Goal: Information Seeking & Learning: Check status

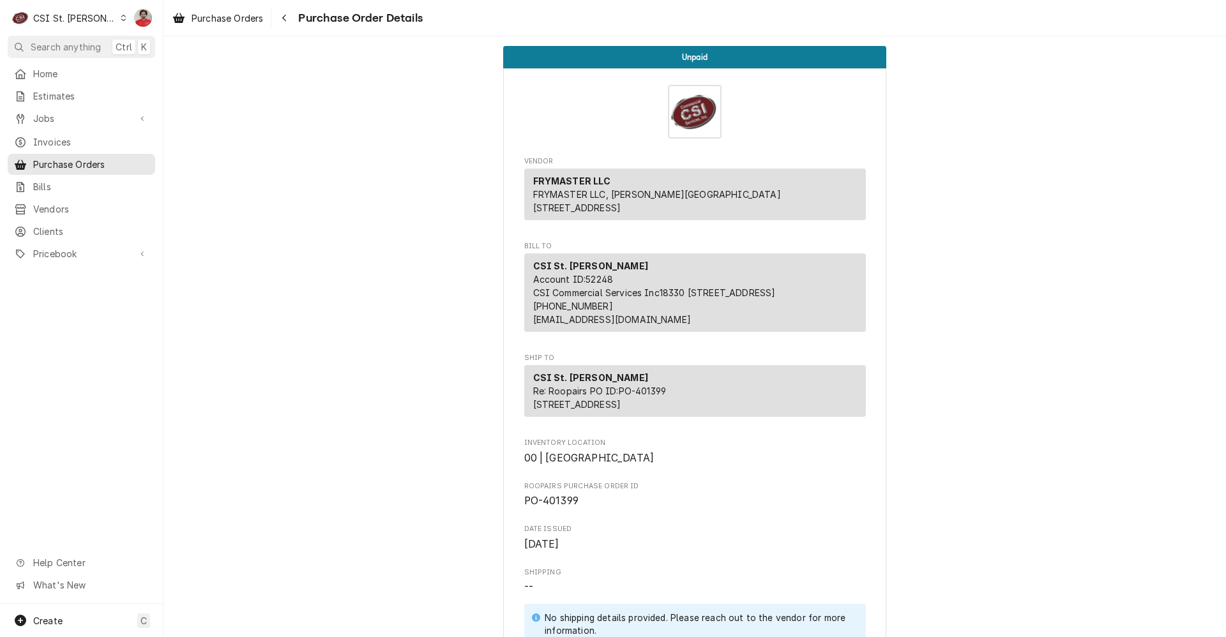
scroll to position [986, 0]
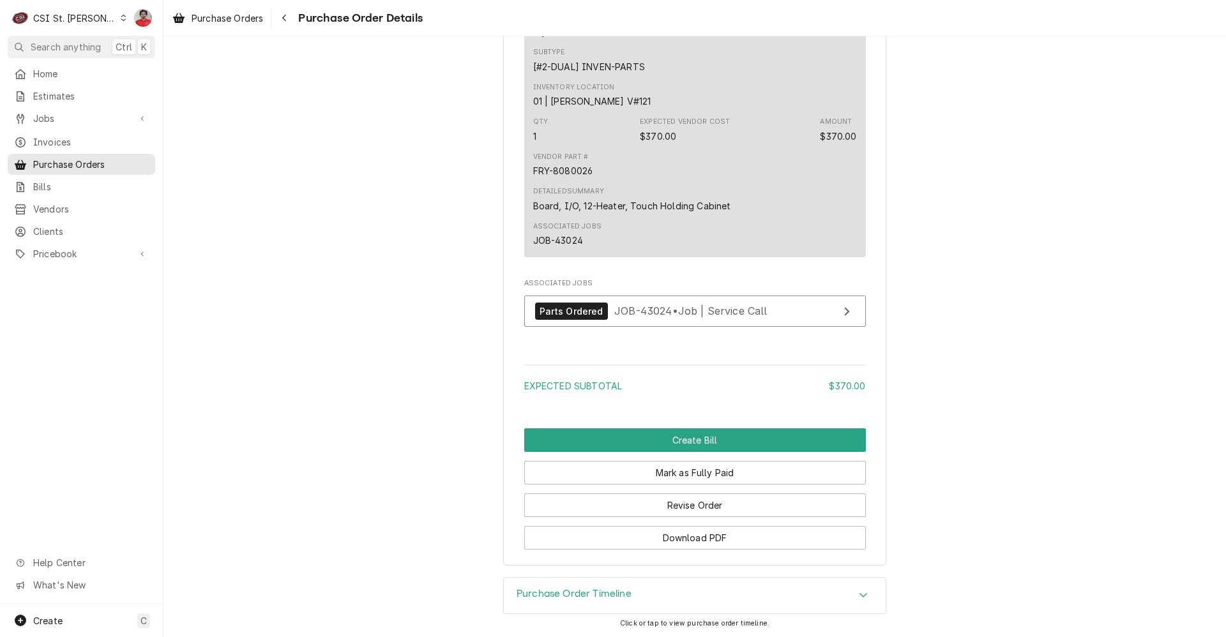
click at [304, 15] on span "Purchase Order Details" at bounding box center [358, 18] width 128 height 17
click at [290, 17] on div "Navigate back" at bounding box center [284, 17] width 13 height 13
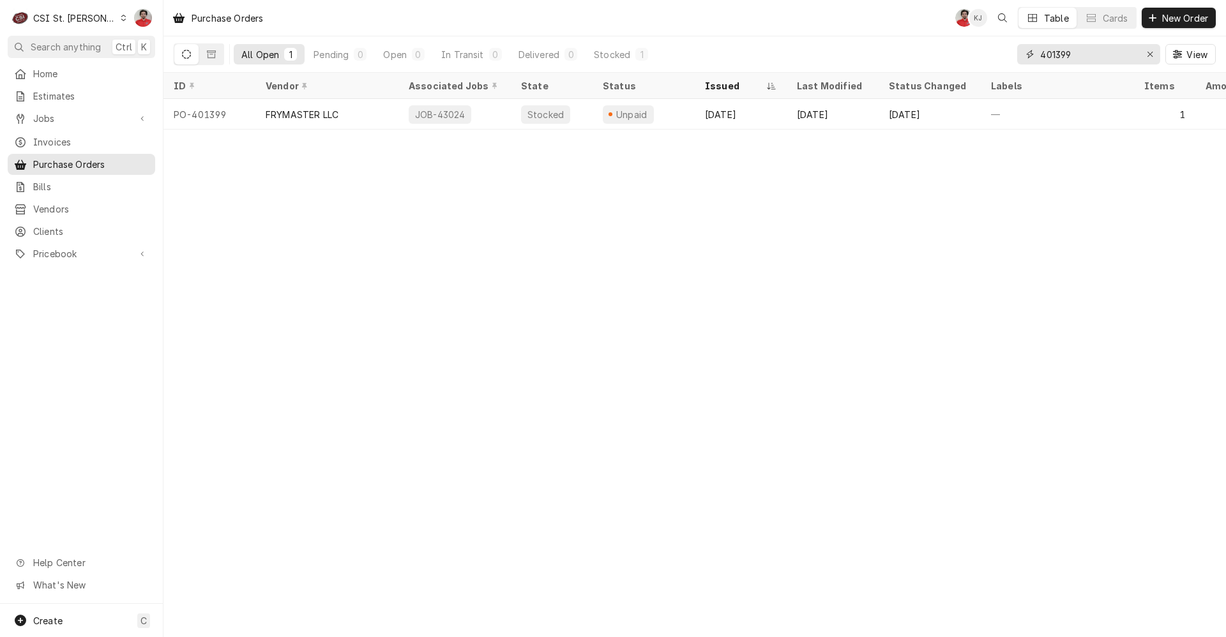
drag, startPoint x: 1092, startPoint y: 59, endPoint x: 828, endPoint y: 60, distance: 264.3
click at [828, 60] on div "All Open 1 Pending 0 Open 0 In Transit 0 Delivered 0 Stocked 1 401399 View" at bounding box center [695, 54] width 1042 height 36
paste input "3028"
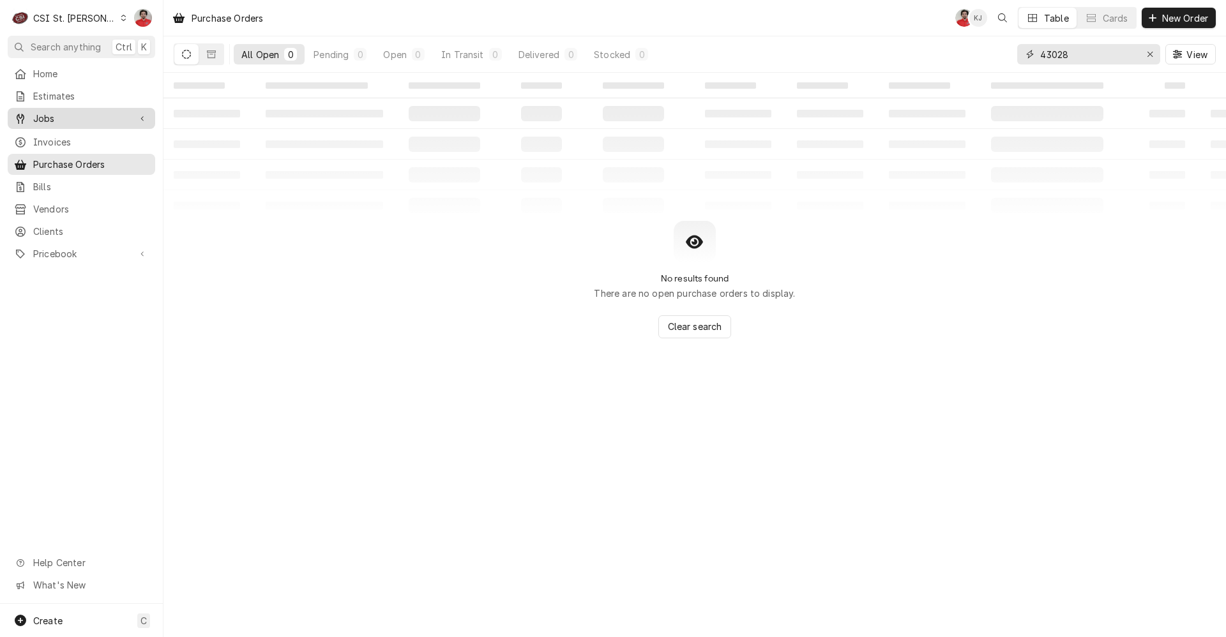
type input "43028"
click at [59, 121] on div "Jobs" at bounding box center [81, 118] width 142 height 16
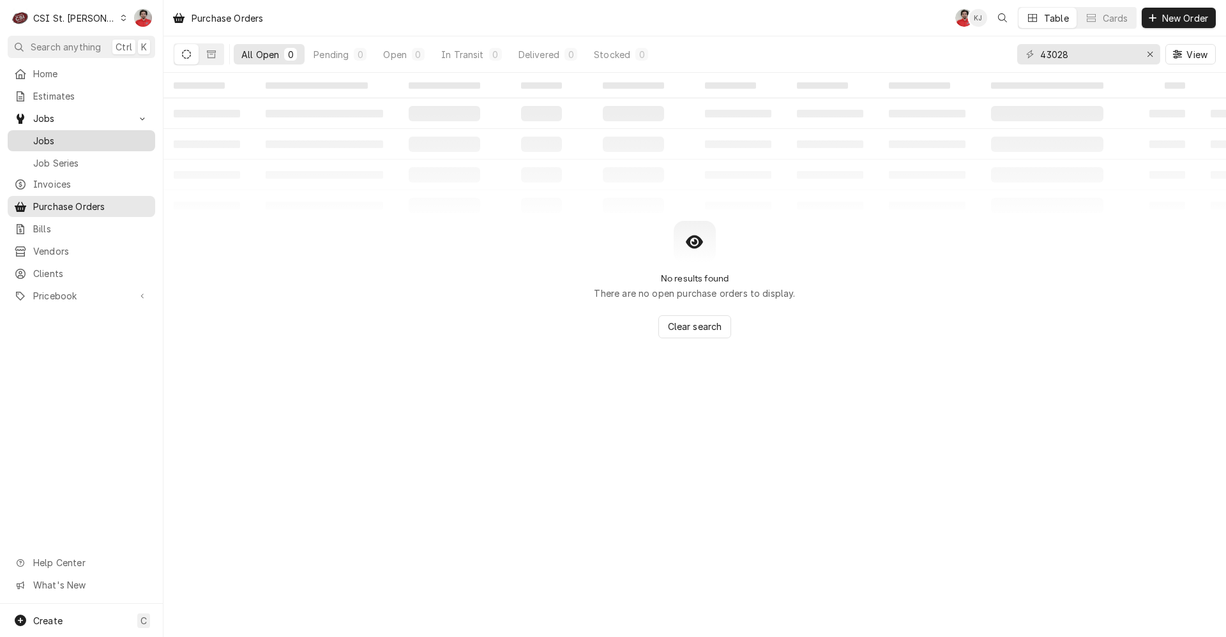
click at [56, 143] on div "Jobs" at bounding box center [81, 141] width 142 height 16
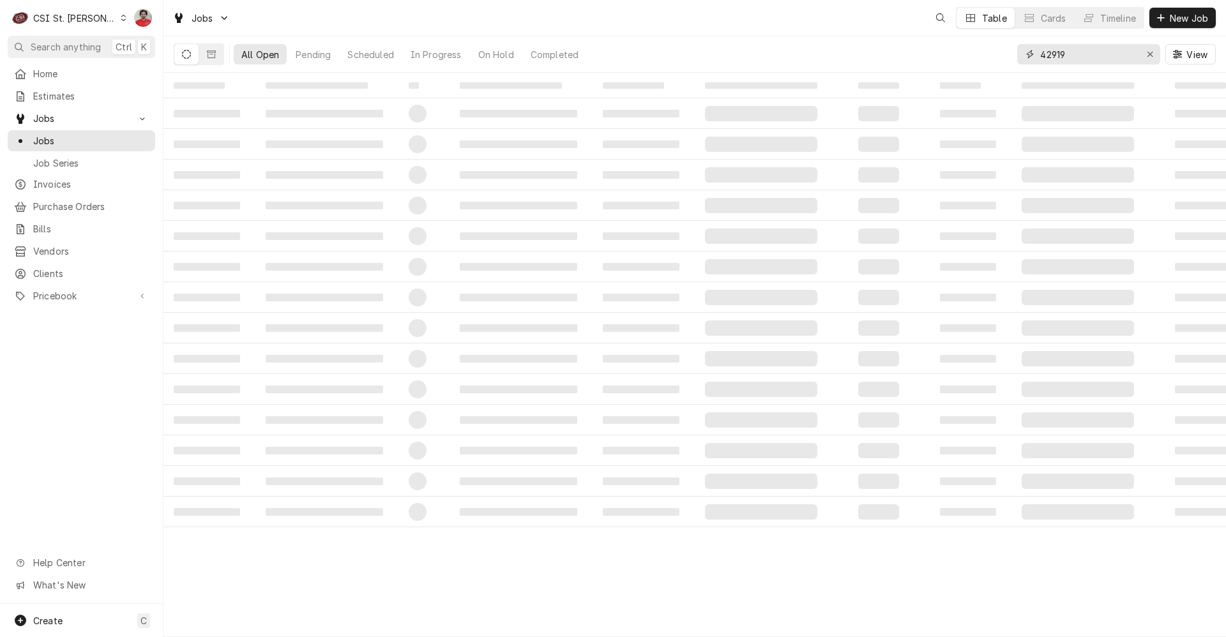
drag, startPoint x: 1086, startPoint y: 52, endPoint x: 887, endPoint y: 71, distance: 199.4
click at [887, 71] on div "All Open Pending Scheduled In Progress On Hold Completed 42919 View" at bounding box center [695, 54] width 1042 height 36
paste input "3028"
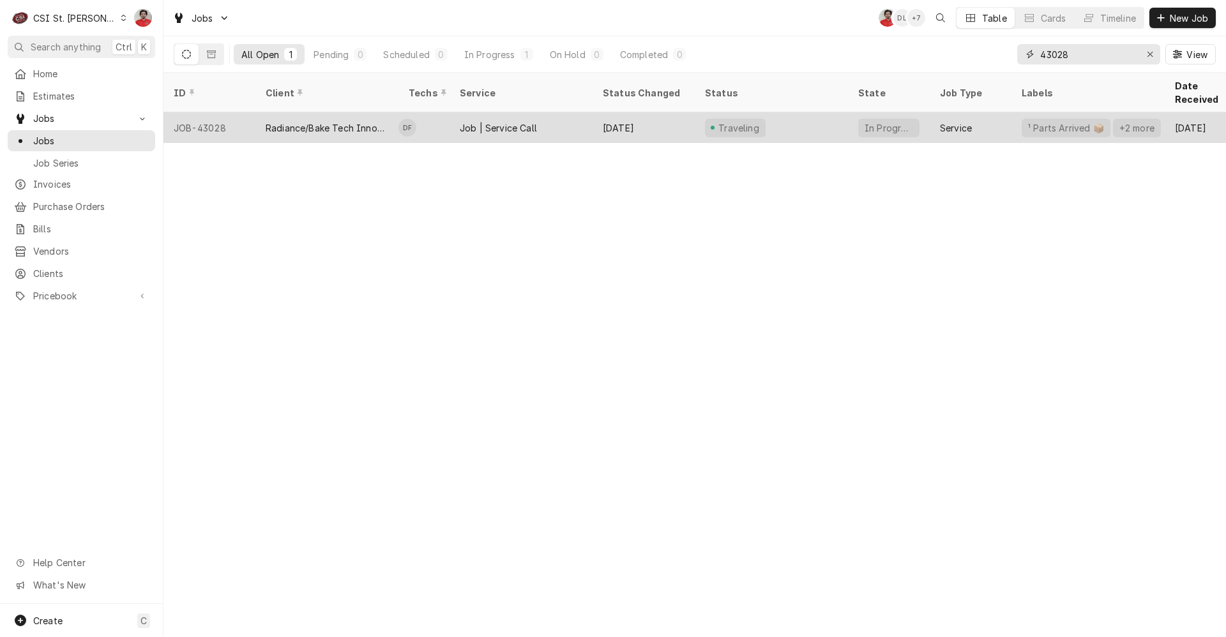
type input "43028"
click at [677, 116] on div "[DATE]" at bounding box center [643, 127] width 102 height 31
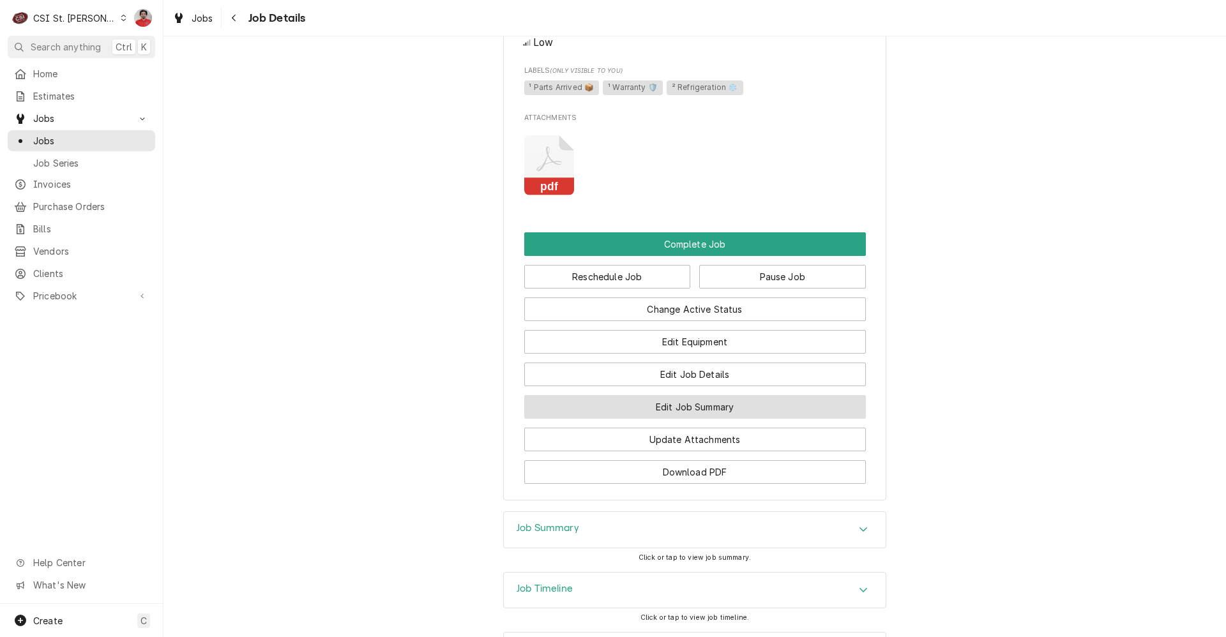
scroll to position [1064, 0]
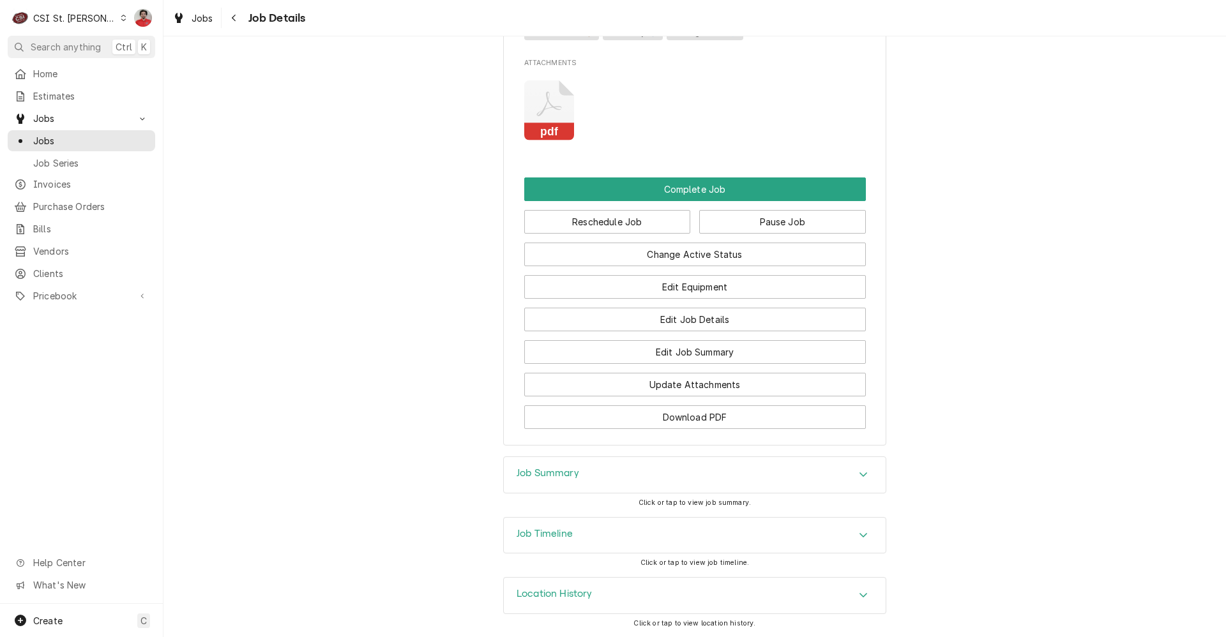
click at [674, 537] on div "Job Timeline" at bounding box center [695, 536] width 382 height 36
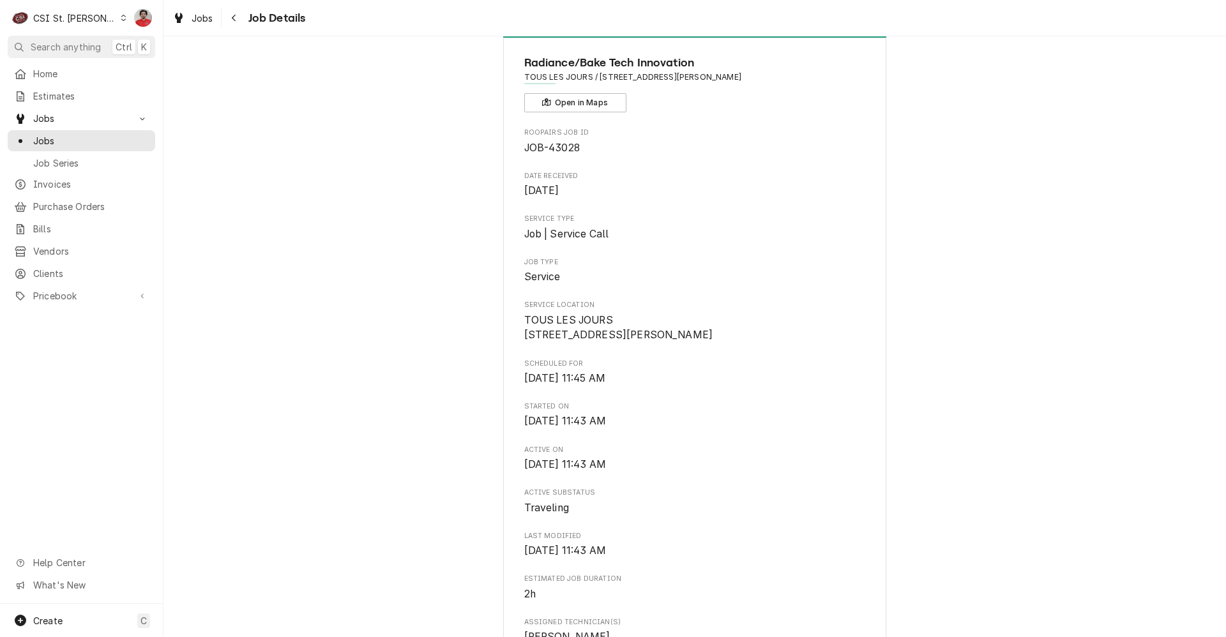
scroll to position [0, 0]
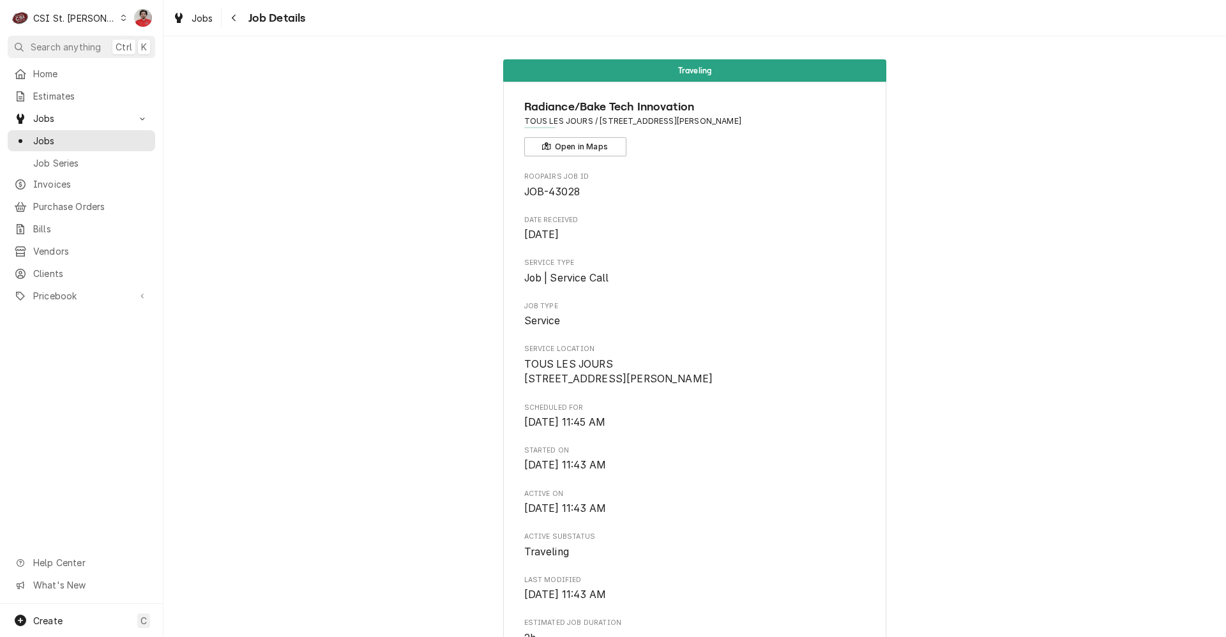
click at [564, 197] on span "JOB-43028" at bounding box center [552, 192] width 56 height 12
click at [563, 197] on span "JOB-43028" at bounding box center [552, 192] width 56 height 12
copy span "43028"
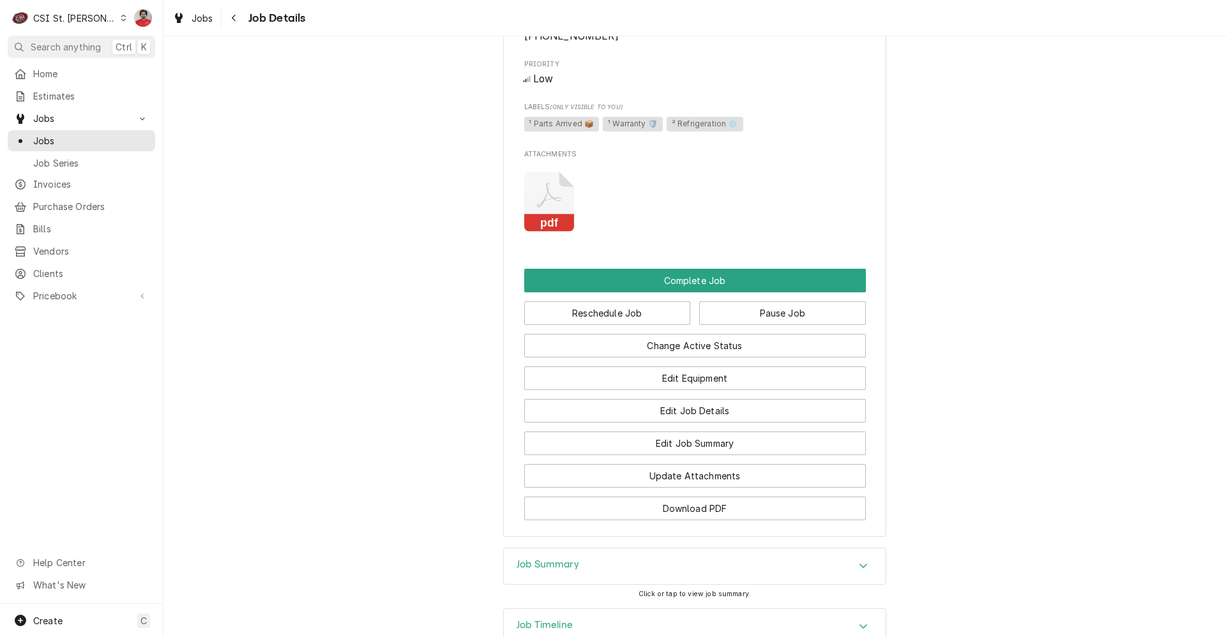
scroll to position [1440, 0]
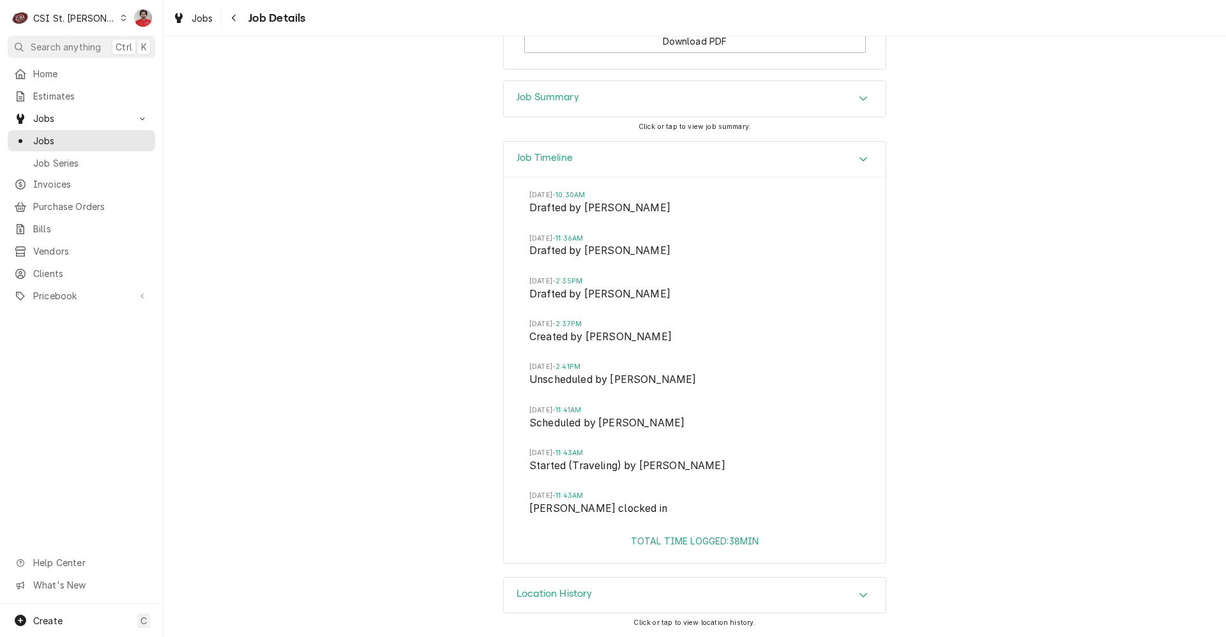
click at [683, 594] on div "Location History" at bounding box center [695, 596] width 382 height 36
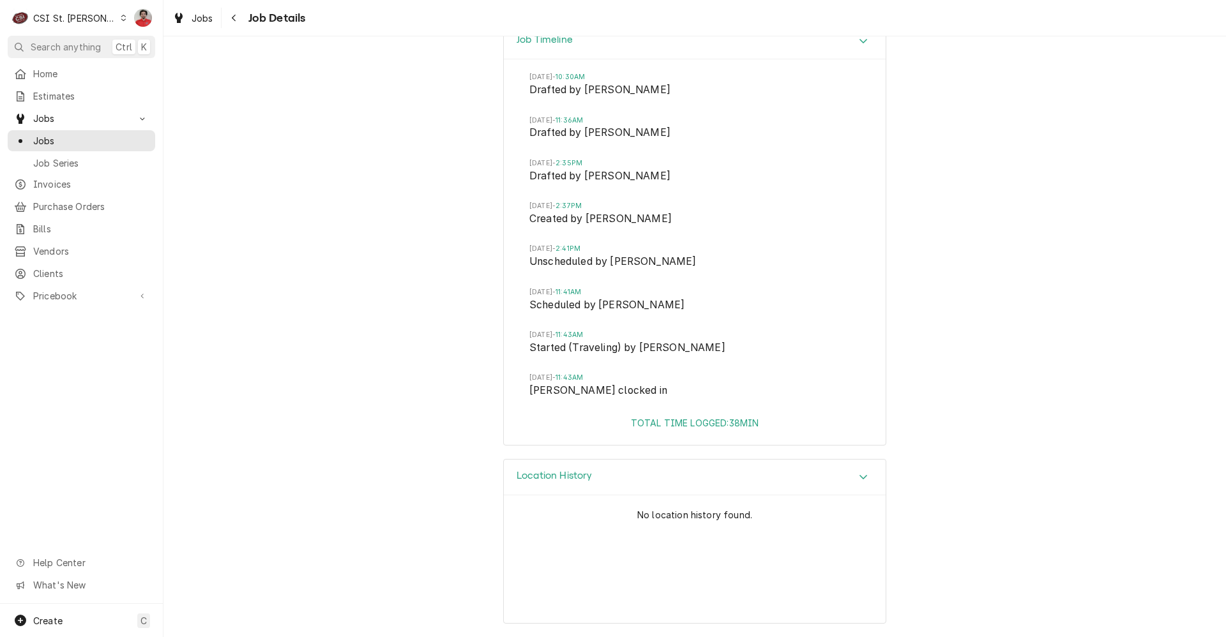
scroll to position [1239, 0]
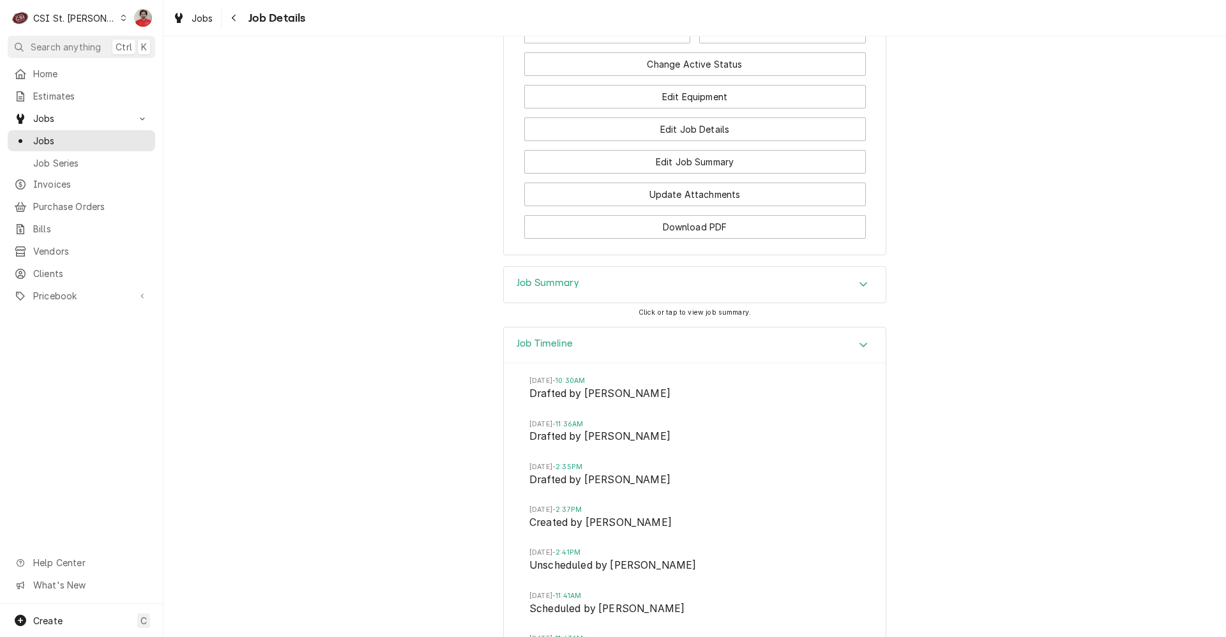
click at [752, 298] on div "Job Summary" at bounding box center [695, 285] width 382 height 36
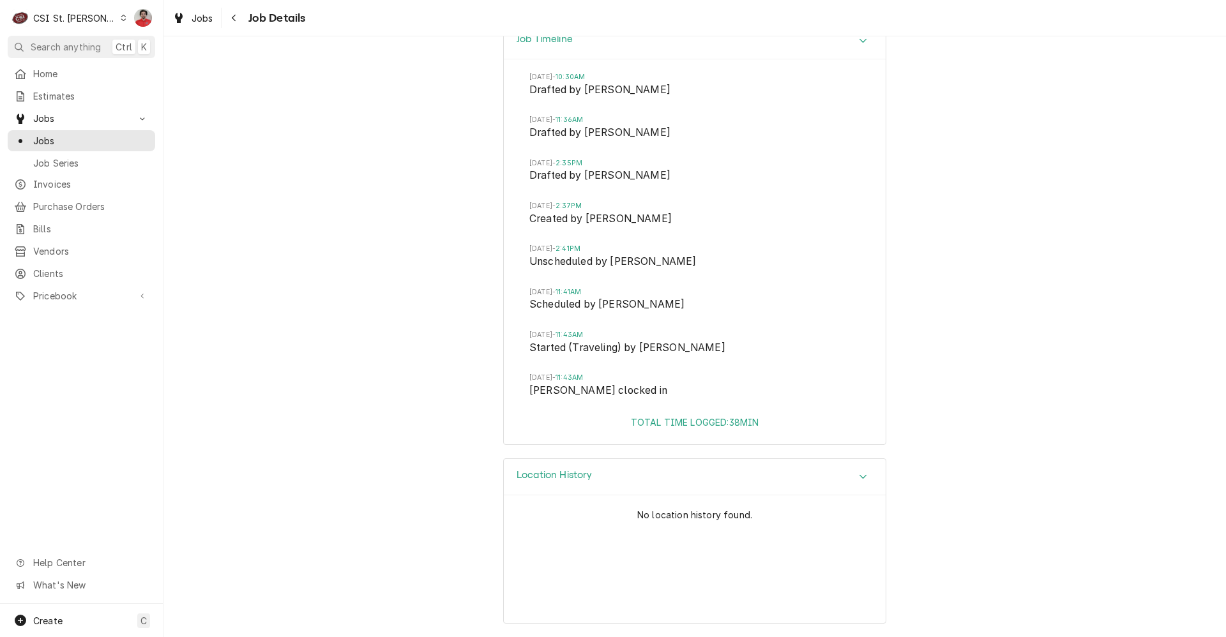
scroll to position [1552, 0]
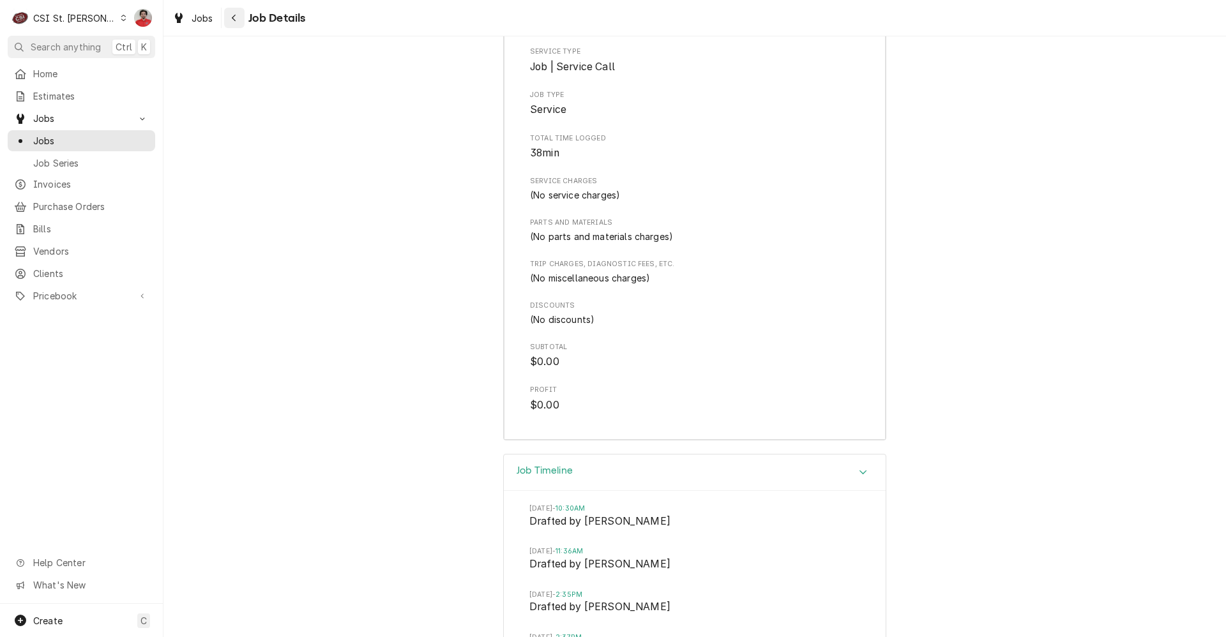
click at [233, 20] on icon "Navigate back" at bounding box center [234, 17] width 6 height 9
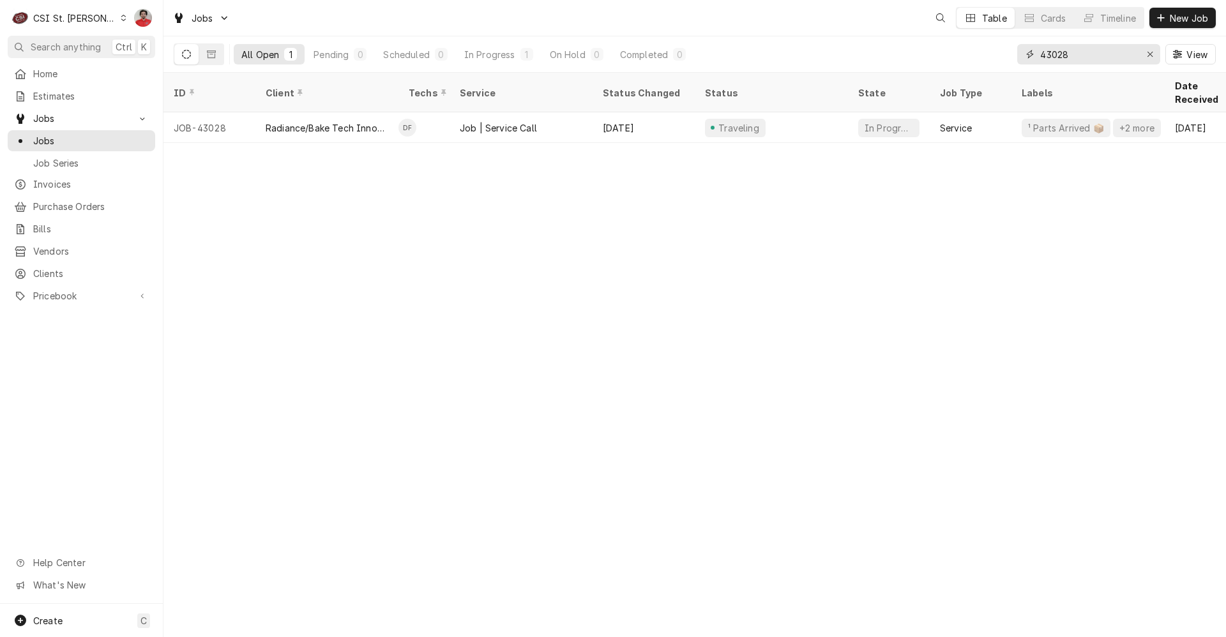
drag, startPoint x: 1085, startPoint y: 52, endPoint x: 952, endPoint y: 47, distance: 132.9
click at [952, 47] on div "All Open 1 Pending 0 Scheduled 0 In Progress 1 On Hold 0 Completed 0 43028 View" at bounding box center [695, 54] width 1042 height 36
type input "43109"
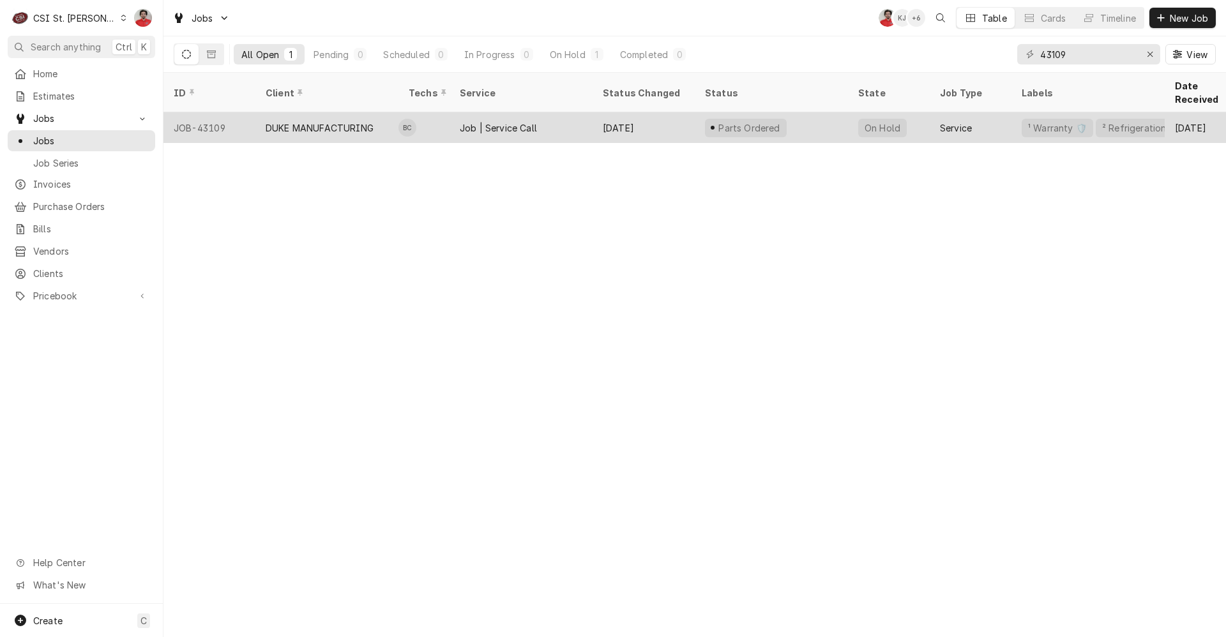
click at [810, 116] on div "Parts Ordered" at bounding box center [771, 127] width 153 height 31
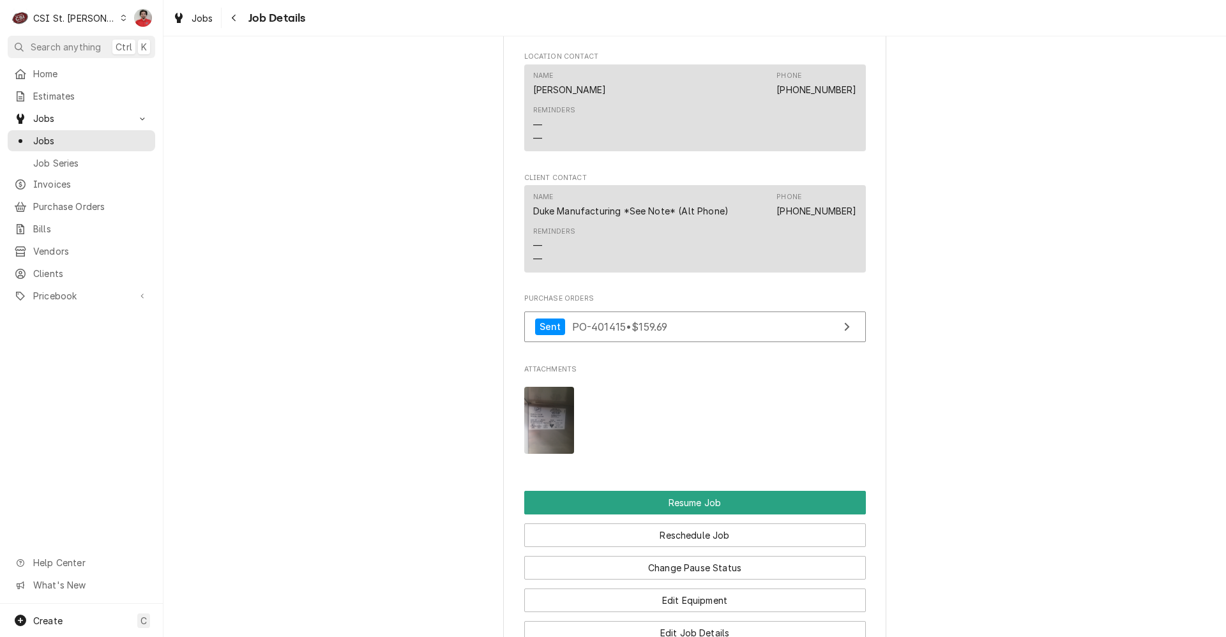
scroll to position [2017, 0]
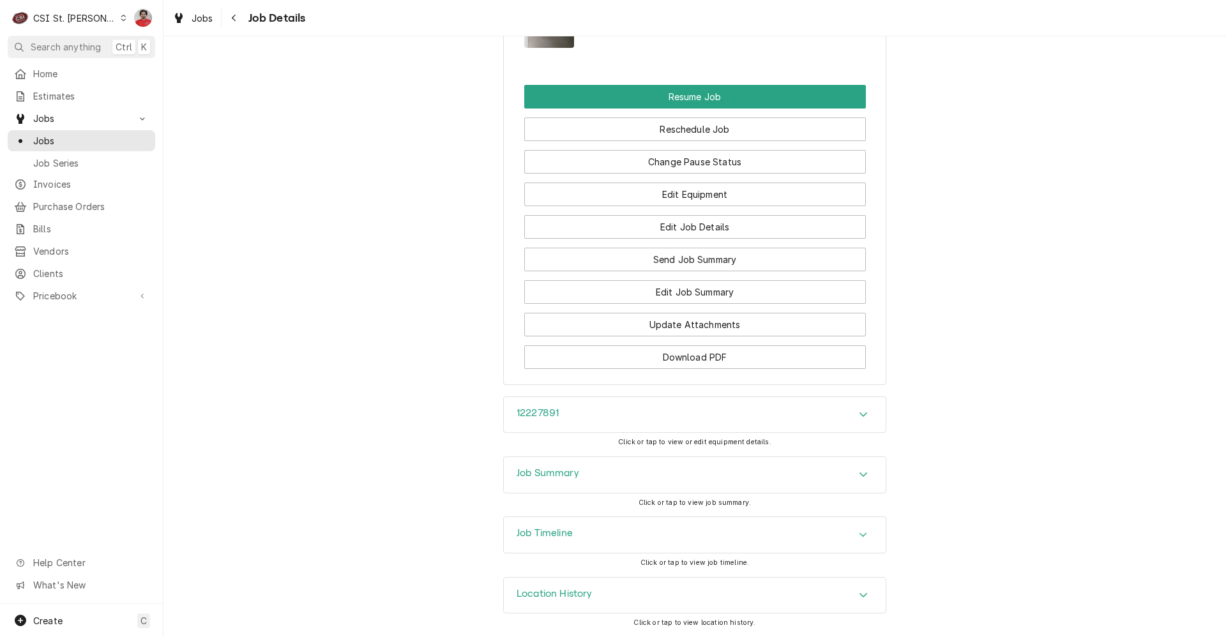
click at [640, 537] on div "Job Timeline" at bounding box center [695, 535] width 382 height 36
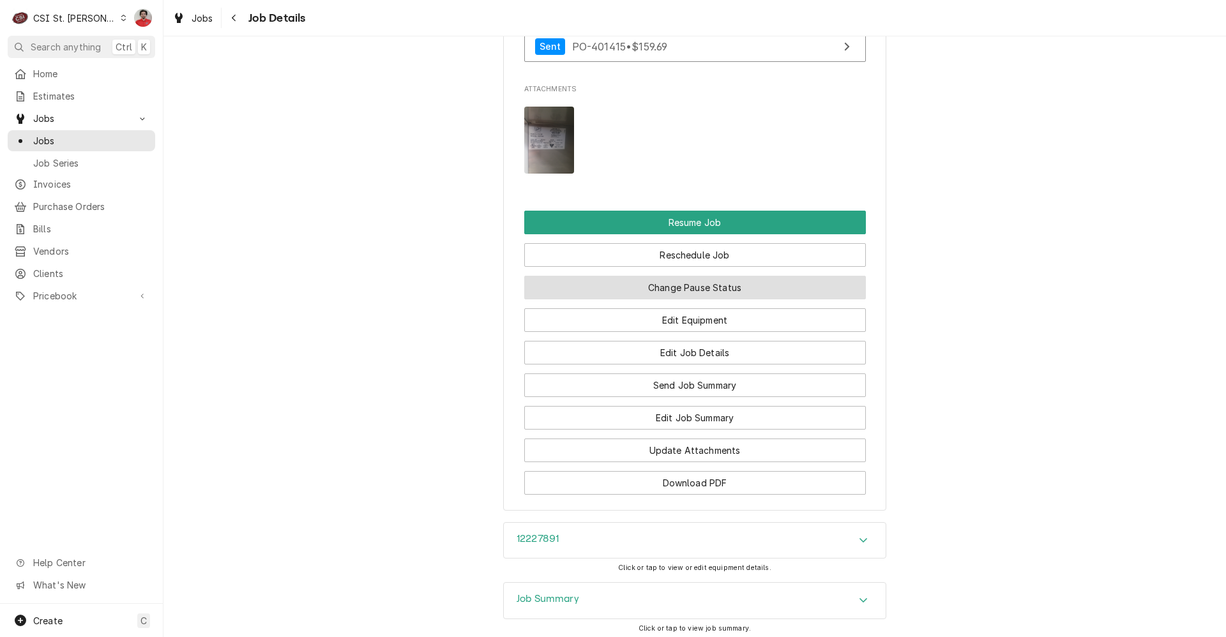
scroll to position [1685, 0]
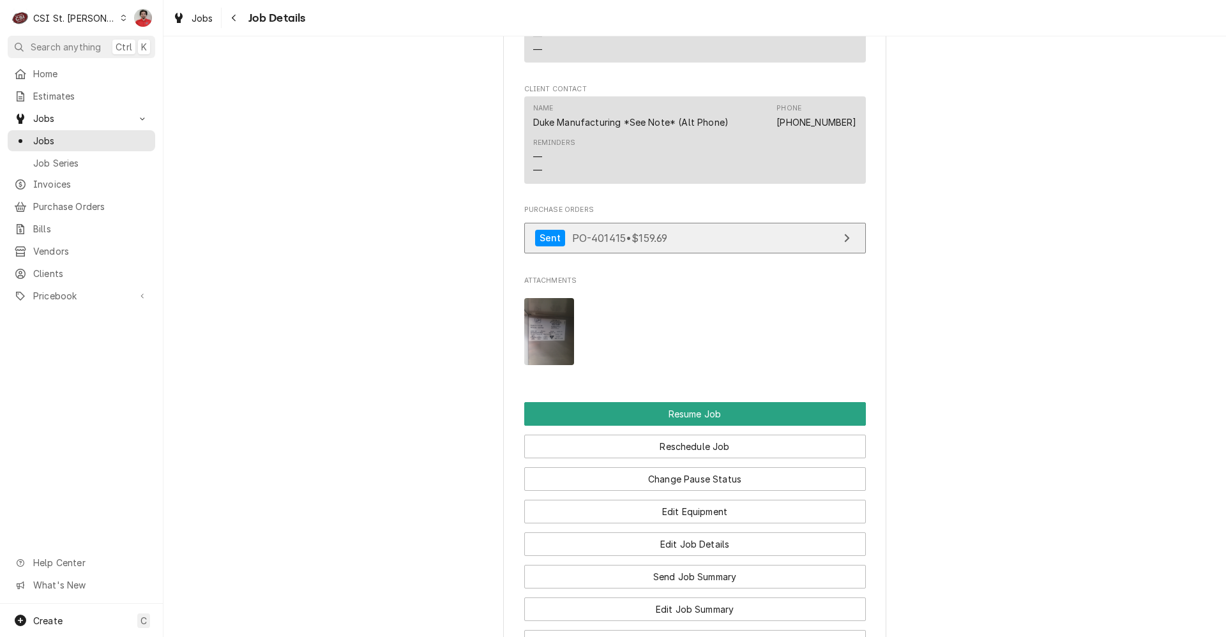
click at [673, 244] on link "Sent PO-401415 • $159.69" at bounding box center [695, 238] width 342 height 31
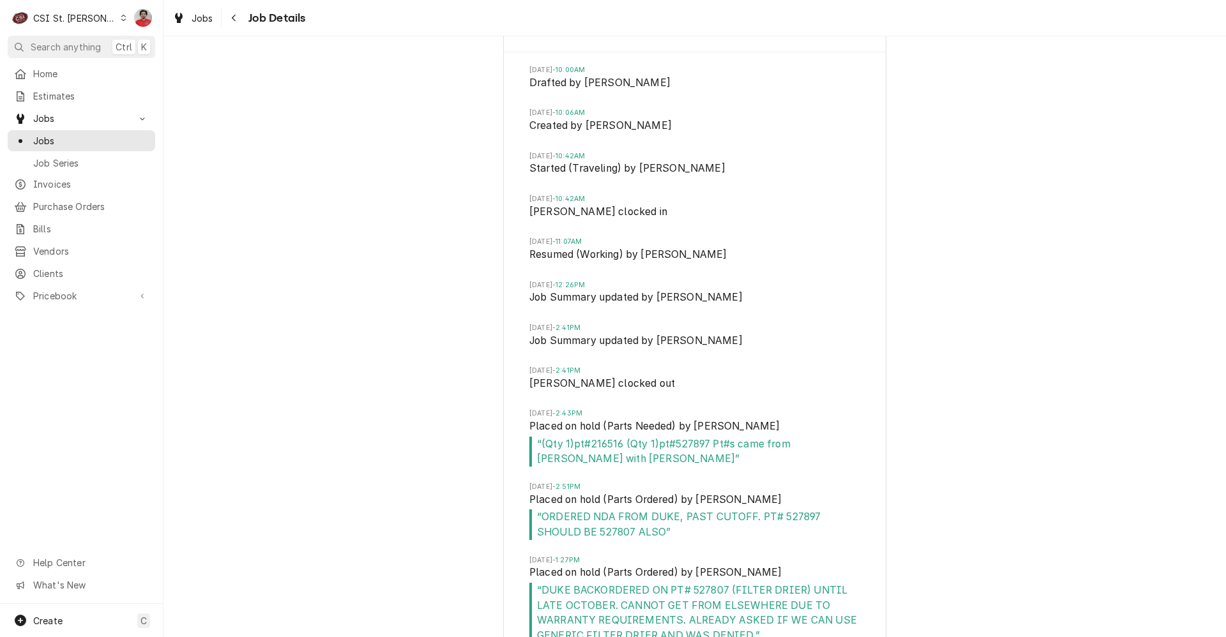
scroll to position [2642, 0]
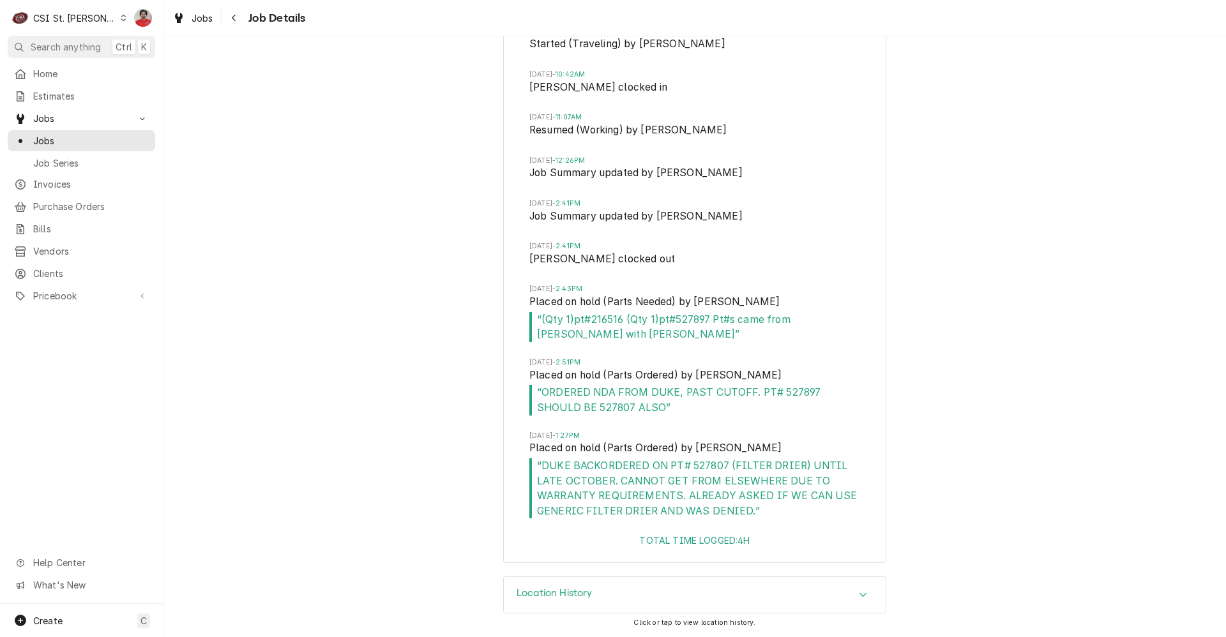
click at [806, 593] on div "Location History" at bounding box center [695, 595] width 382 height 36
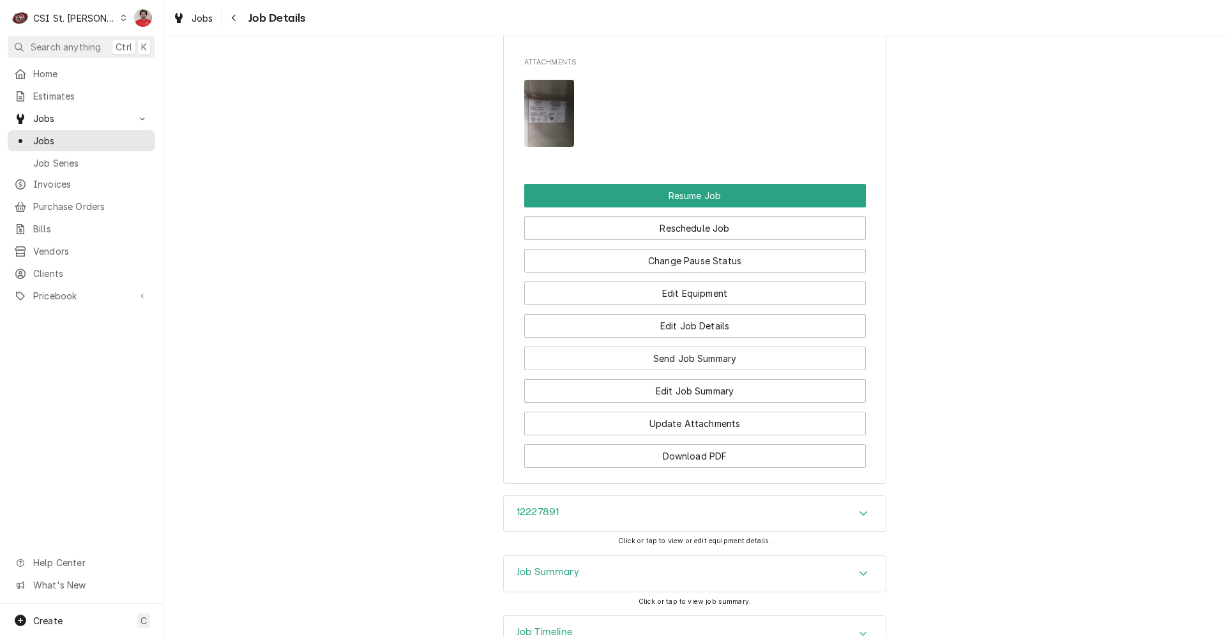
scroll to position [1584, 0]
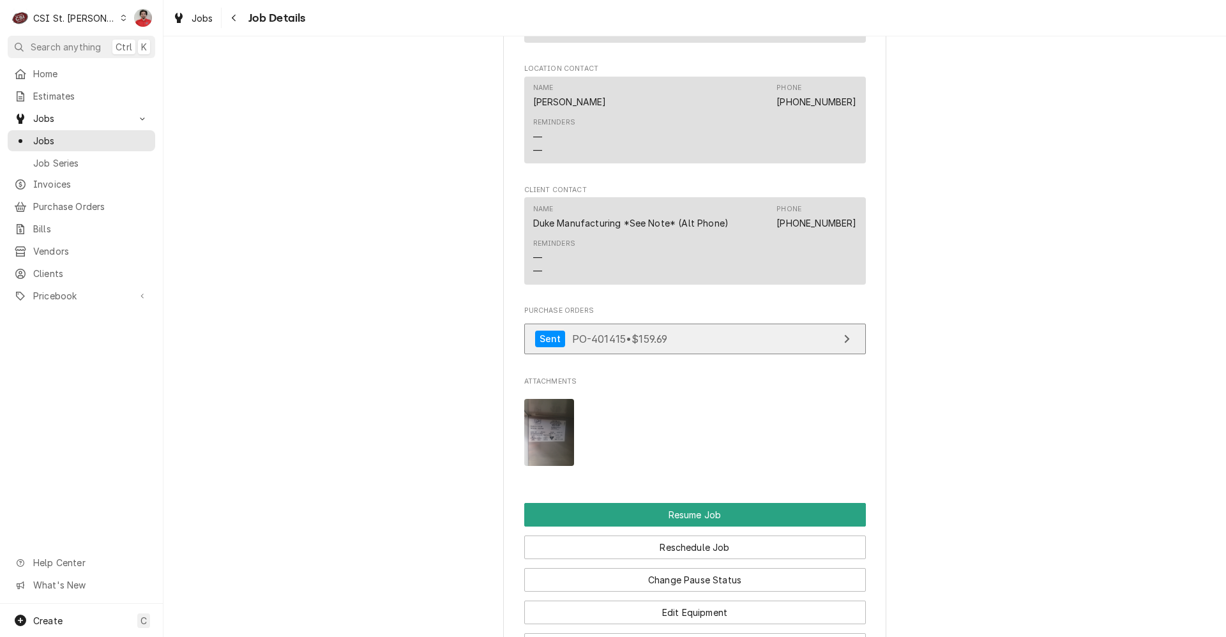
click at [674, 355] on link "Sent PO-401415 • $159.69" at bounding box center [695, 339] width 342 height 31
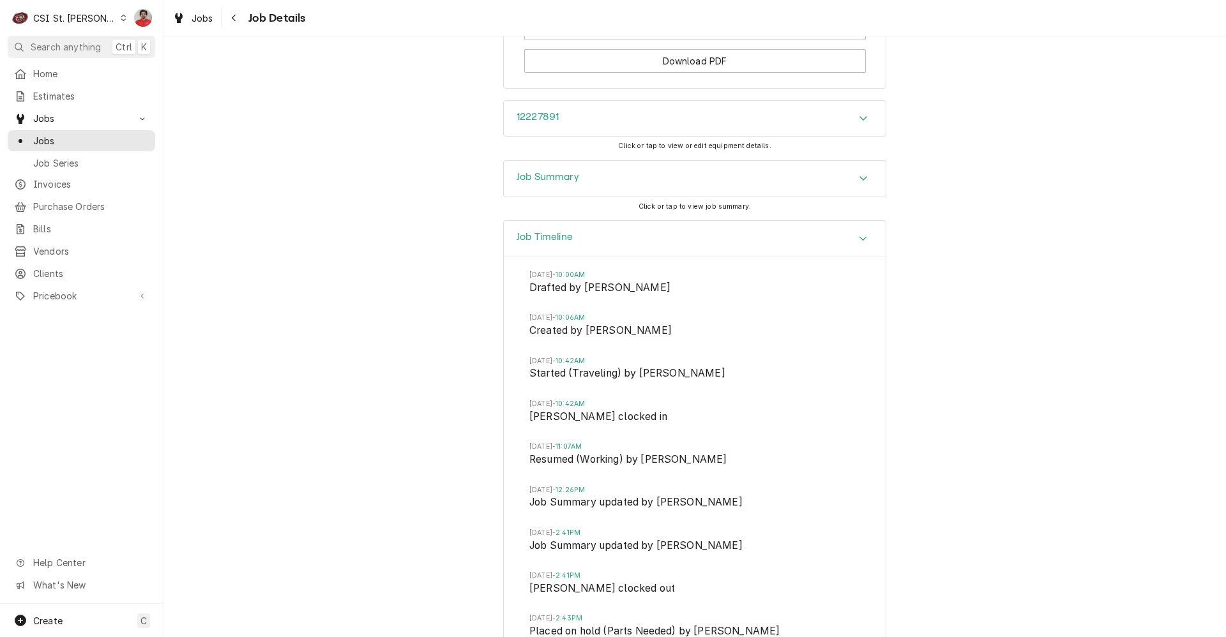
scroll to position [2861, 0]
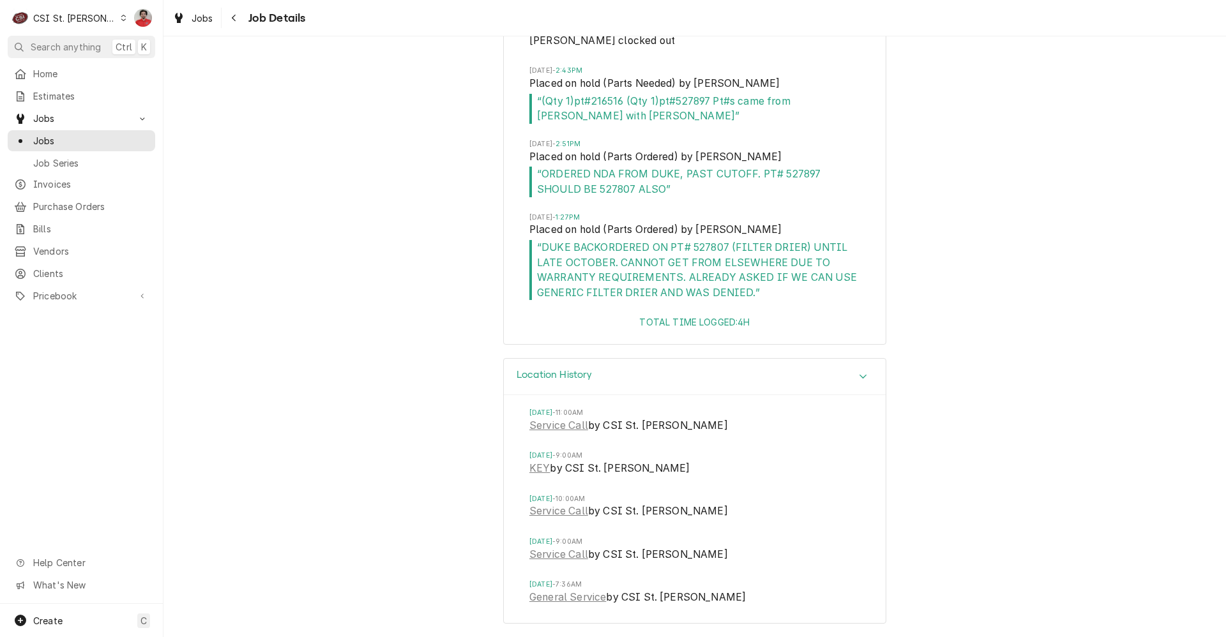
click at [63, 255] on div "Home Estimates Jobs Jobs Job Series Invoices Purchase Orders Bills Vendors Clie…" at bounding box center [81, 185] width 163 height 244
click at [63, 244] on span "Vendors" at bounding box center [91, 250] width 116 height 13
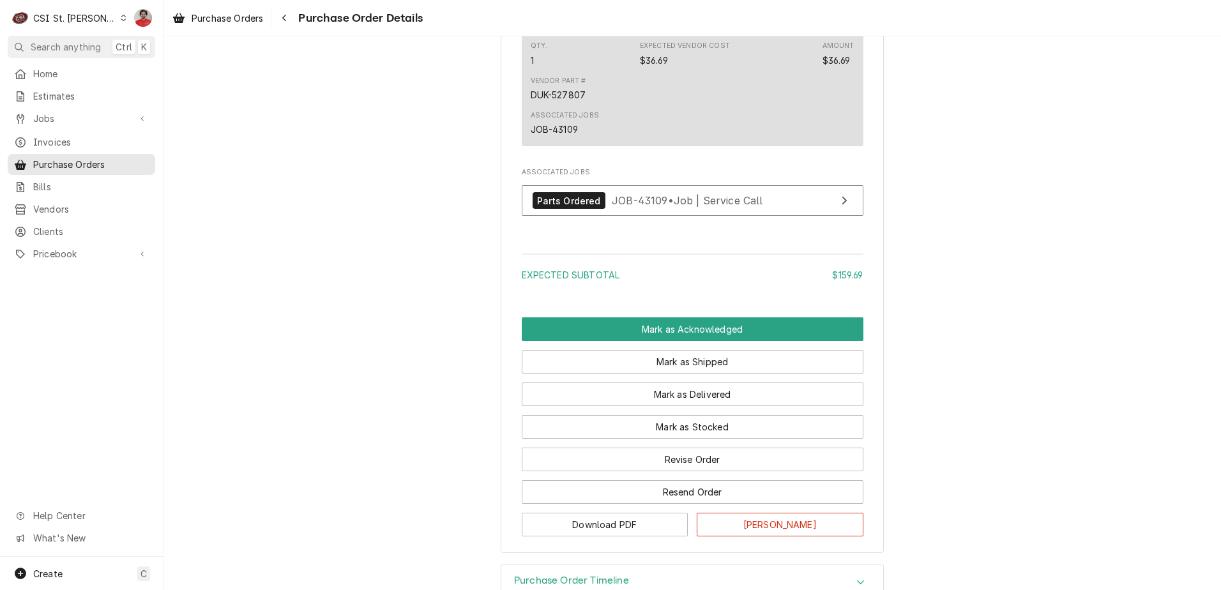
scroll to position [1195, 0]
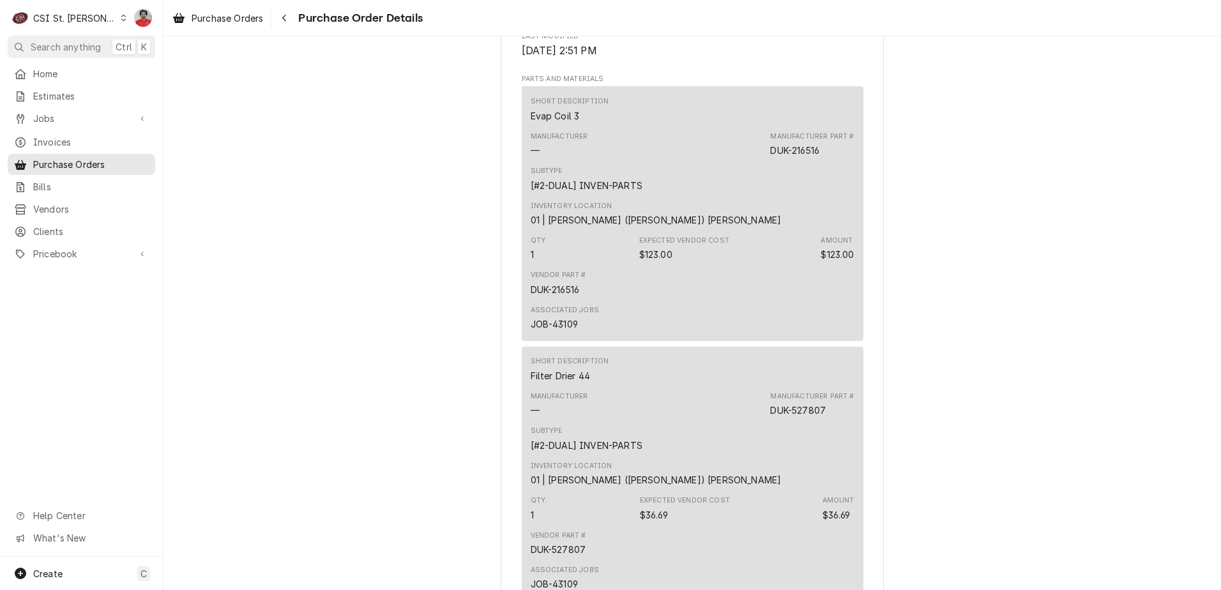
scroll to position [894, 0]
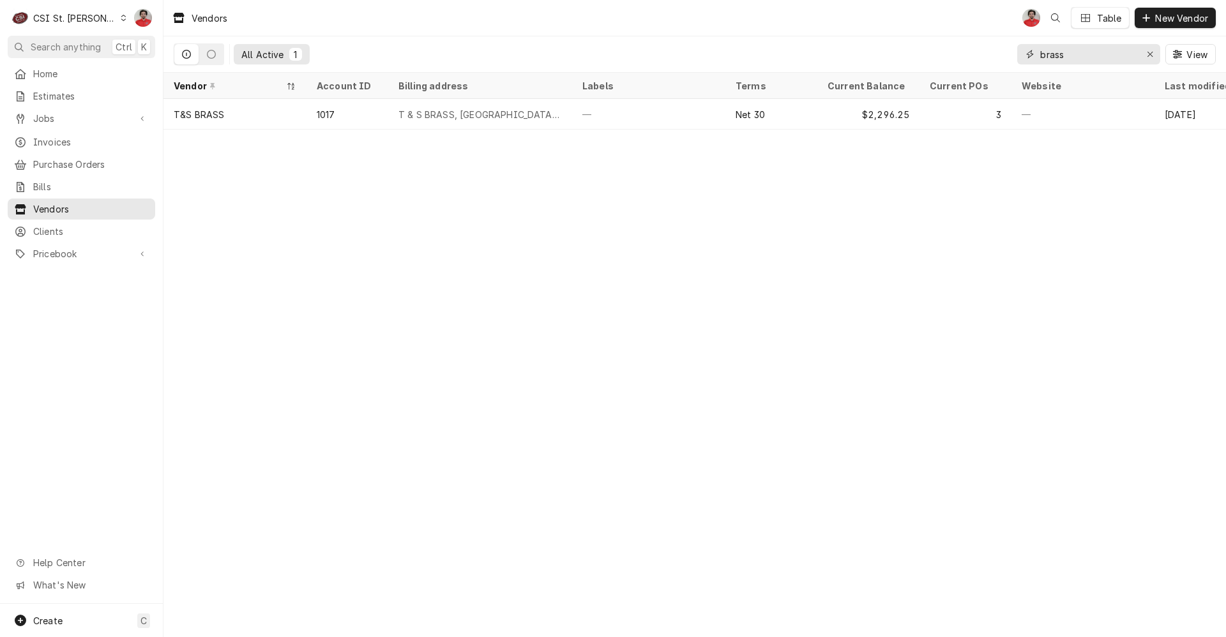
click at [1092, 49] on input "brass" at bounding box center [1088, 54] width 96 height 20
type input "DUke"
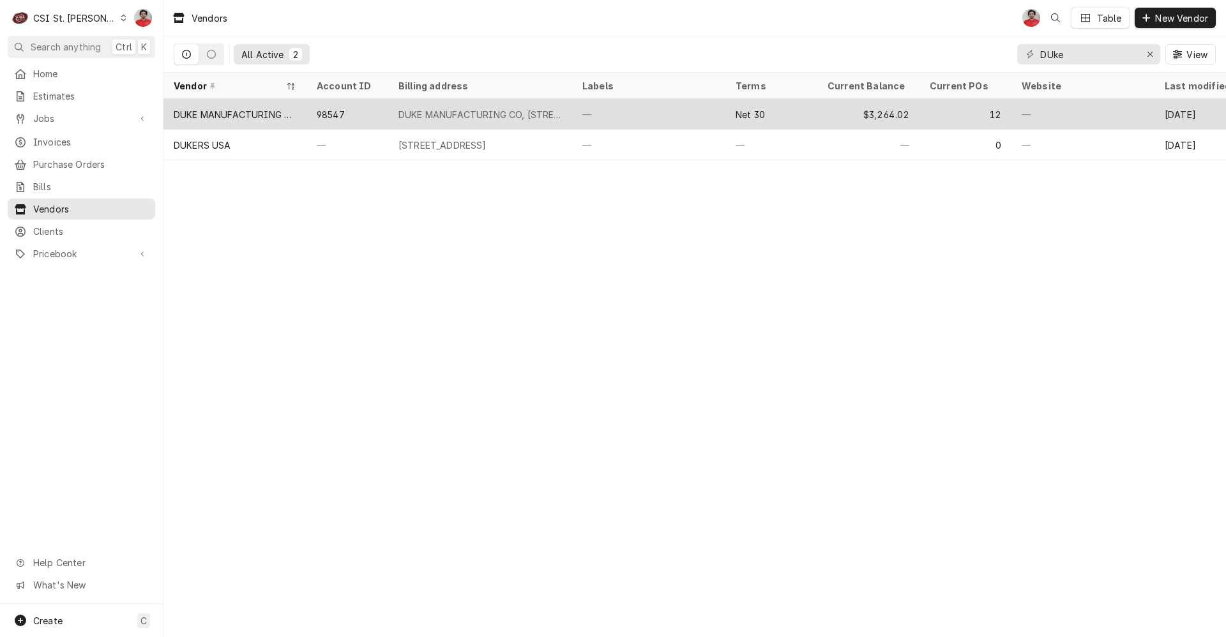
click at [626, 114] on div "—" at bounding box center [648, 114] width 153 height 31
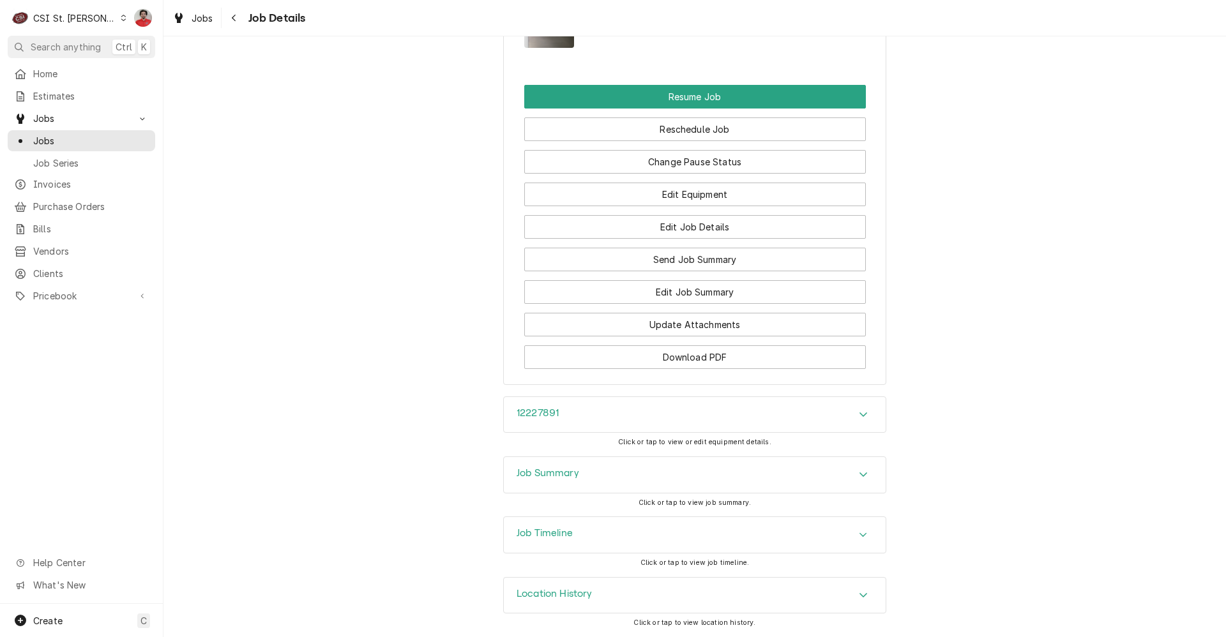
scroll to position [2017, 0]
click at [231, 15] on icon "Navigate back" at bounding box center [234, 17] width 6 height 9
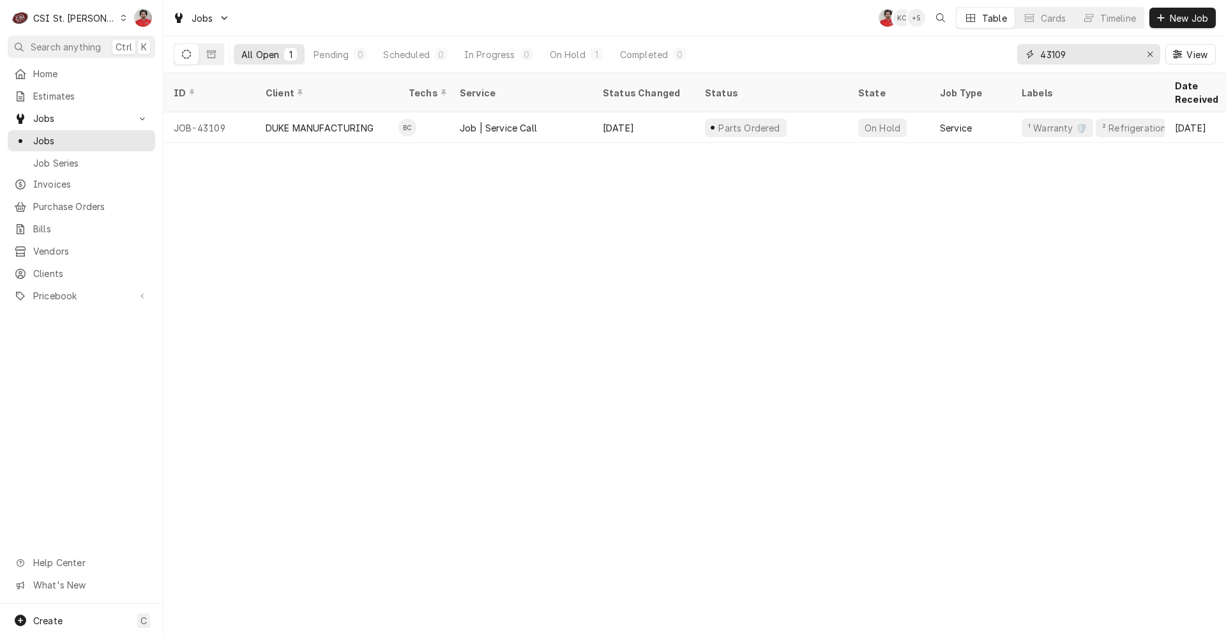
click at [1095, 57] on input "43109" at bounding box center [1088, 54] width 96 height 20
type input "tous les jours"
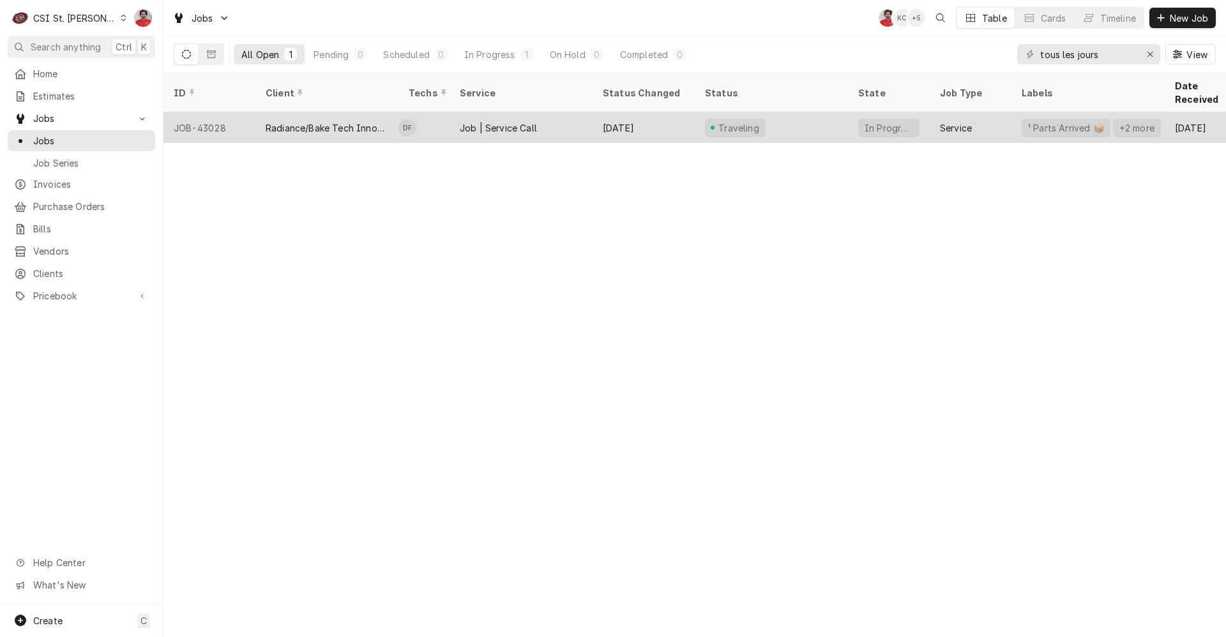
click at [347, 121] on div "Radiance/Bake Tech Innovation" at bounding box center [327, 127] width 123 height 13
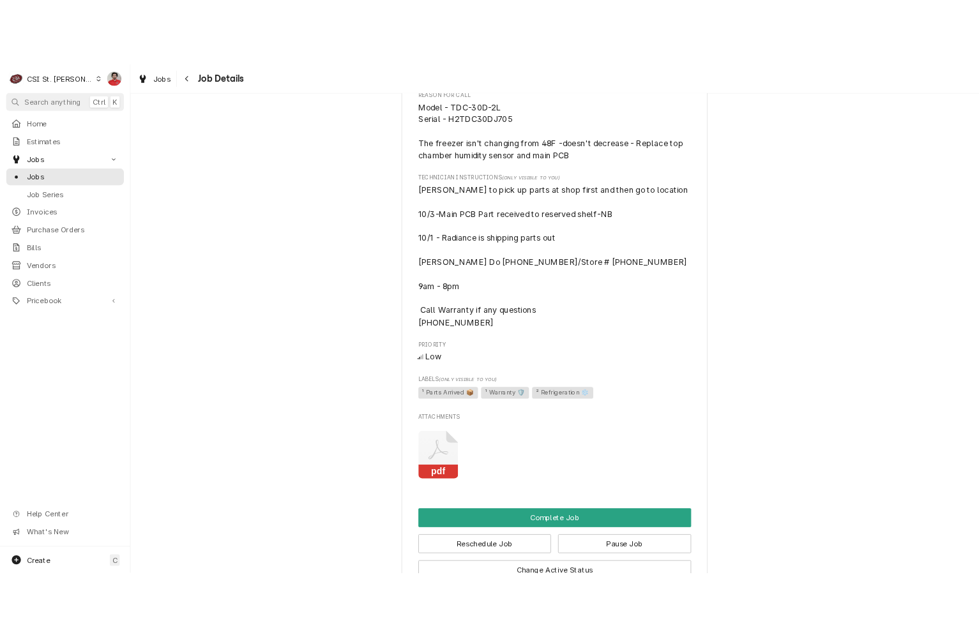
scroll to position [553, 0]
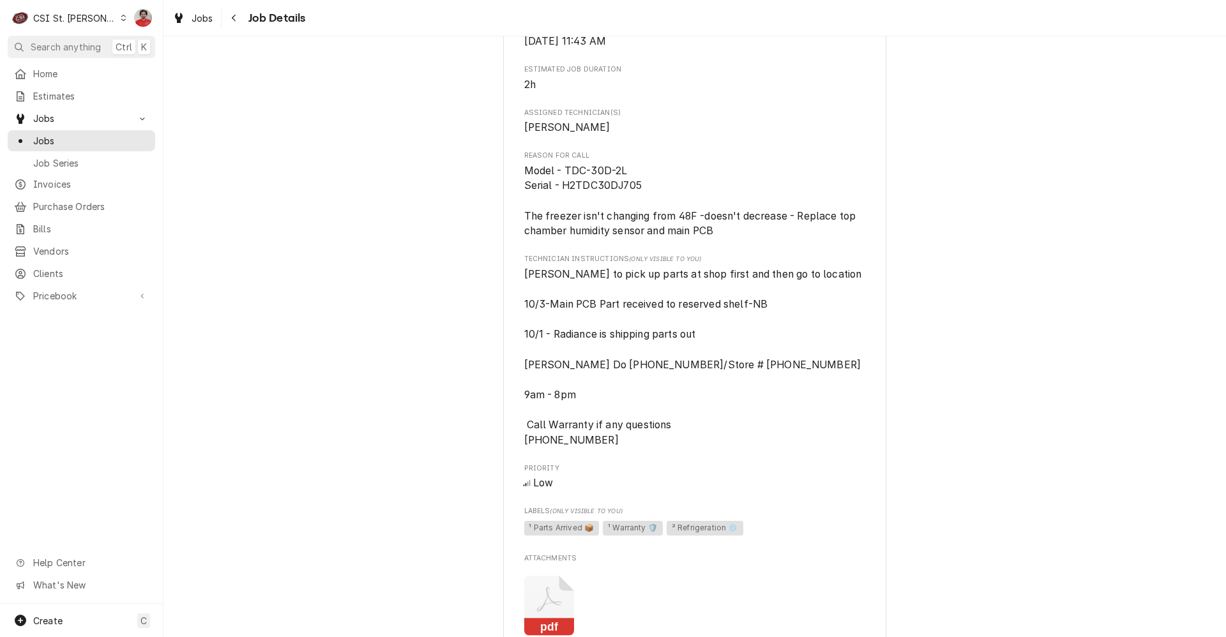
click at [541, 601] on icon "Attachments" at bounding box center [549, 606] width 50 height 61
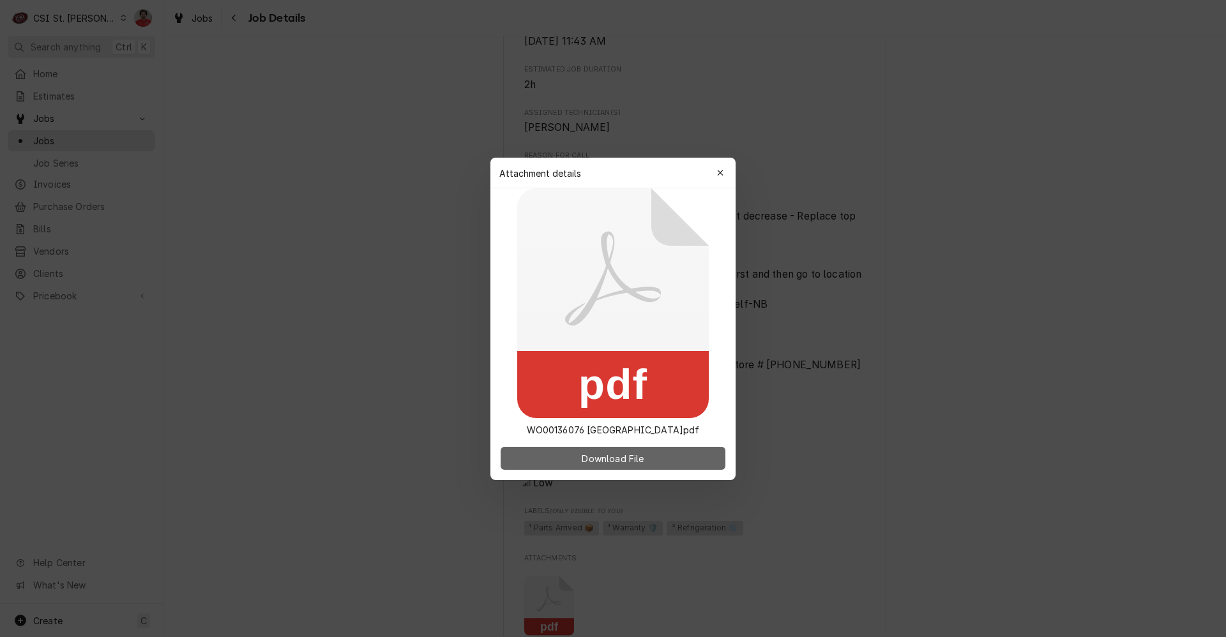
click at [625, 465] on span "Download File" at bounding box center [612, 457] width 67 height 13
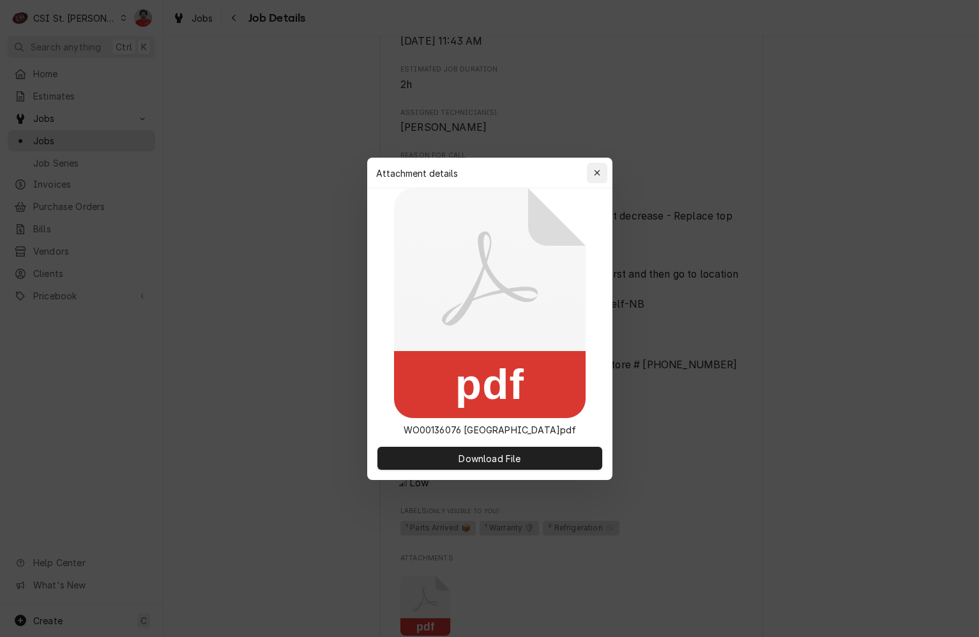
click at [597, 169] on icon "button" at bounding box center [596, 173] width 7 height 9
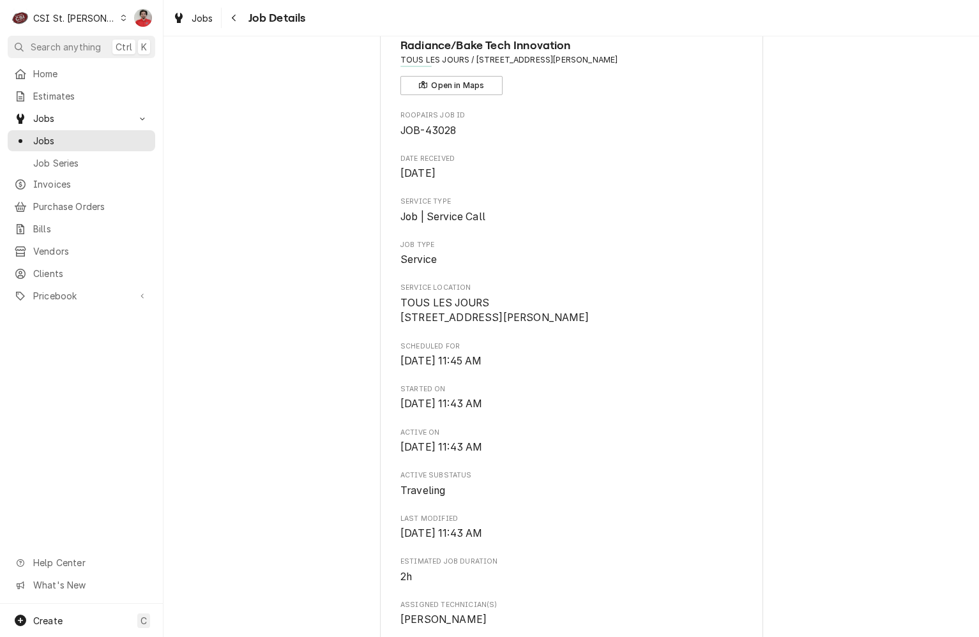
scroll to position [0, 0]
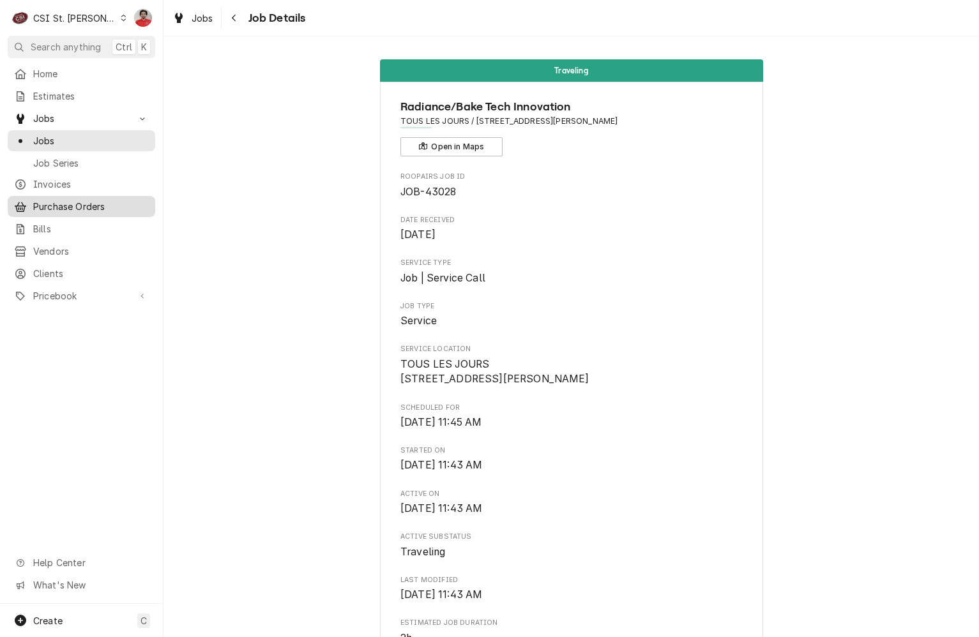
click at [50, 206] on span "Purchase Orders" at bounding box center [91, 206] width 116 height 13
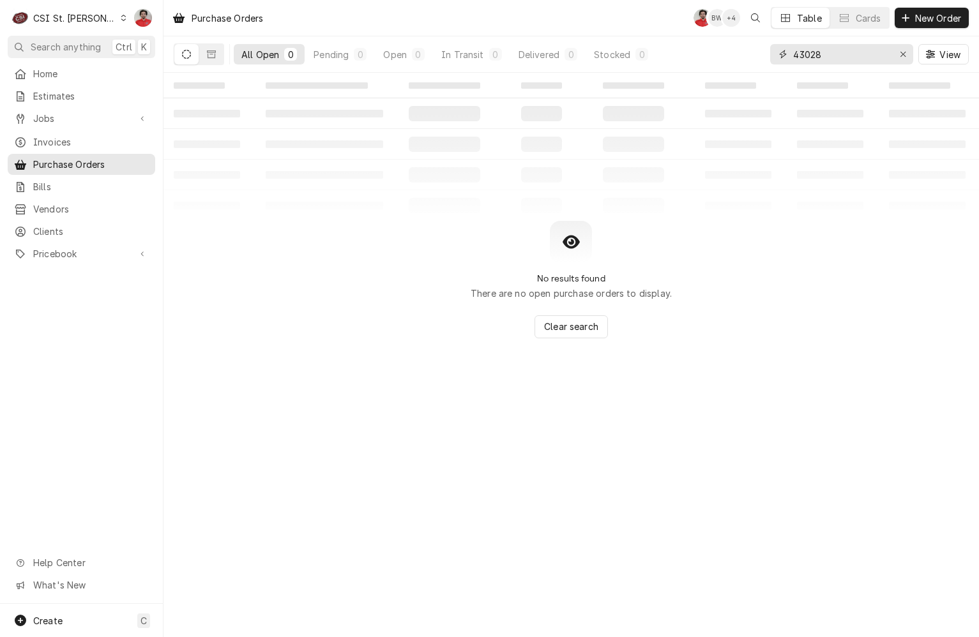
click at [839, 50] on input "43028" at bounding box center [841, 54] width 96 height 20
type input "crescent"
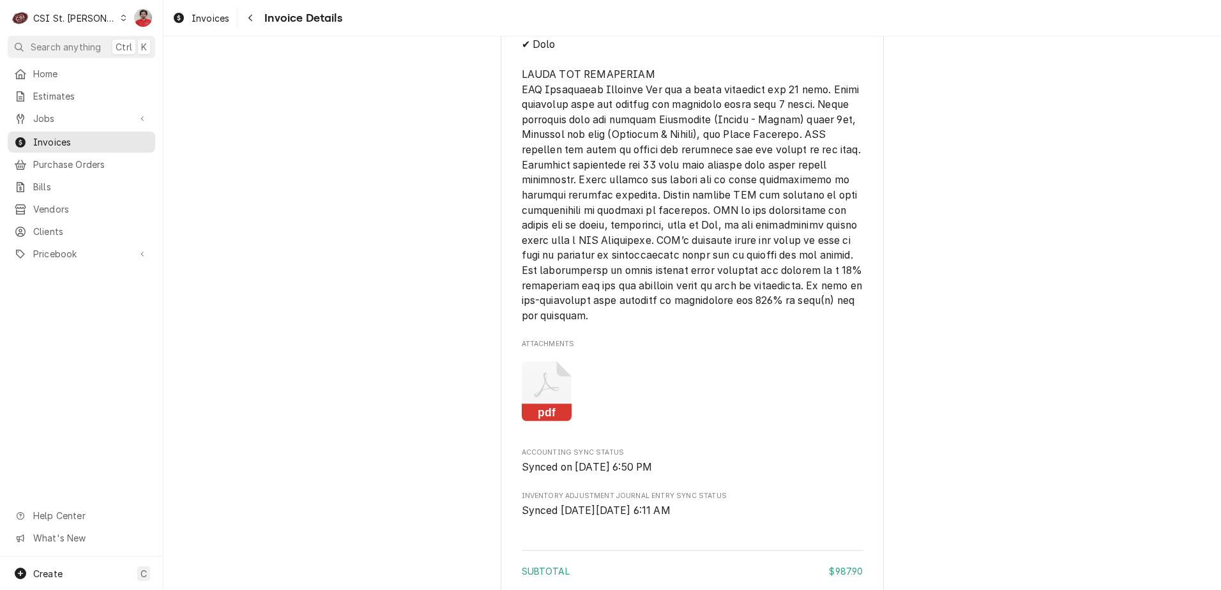
scroll to position [2174, 0]
